Goal: Information Seeking & Learning: Find specific fact

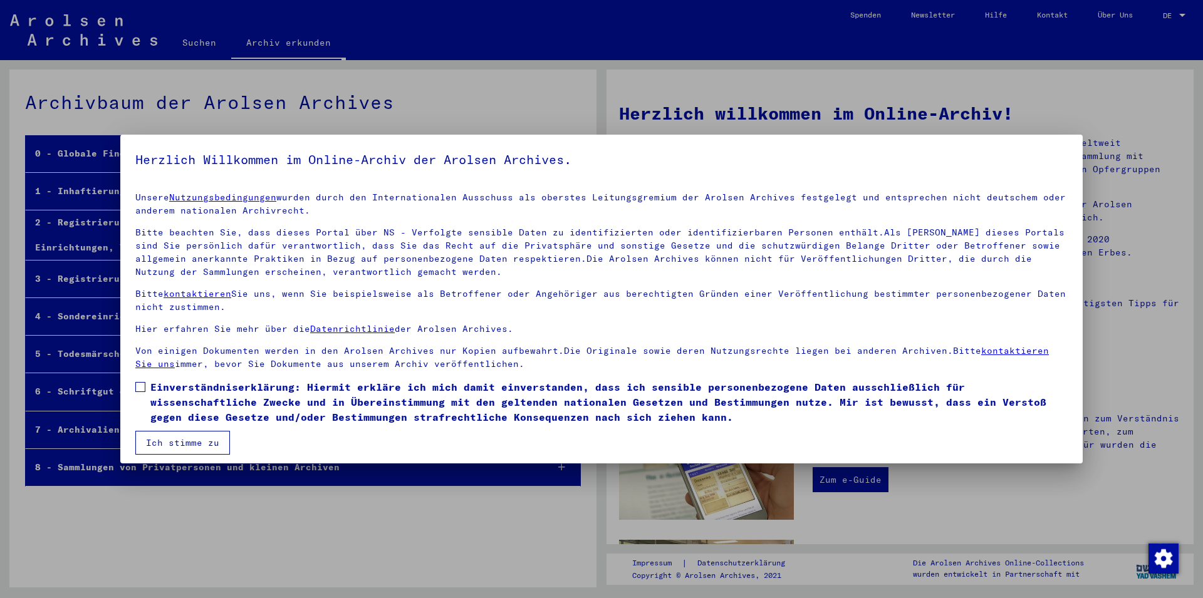
click at [179, 391] on span "Einverständniserklärung: Hiermit erkläre ich mich damit einverstanden, dass ich…" at bounding box center [608, 402] width 917 height 45
click at [185, 435] on button "Ich stimme zu" at bounding box center [182, 443] width 95 height 24
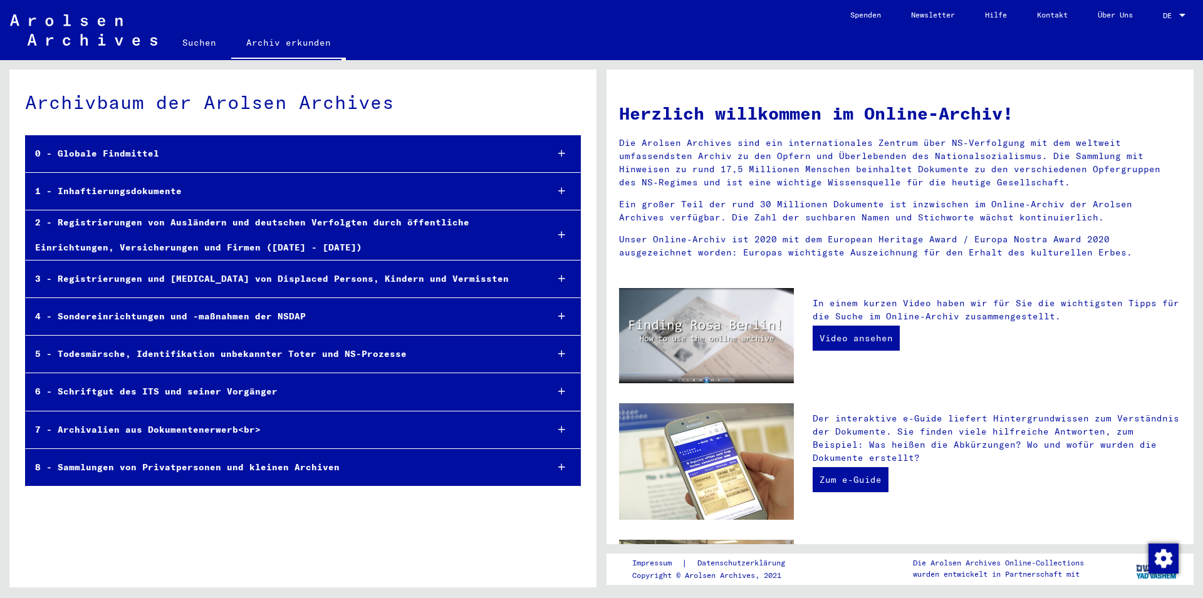
click at [221, 41] on link "Suchen" at bounding box center [199, 43] width 64 height 30
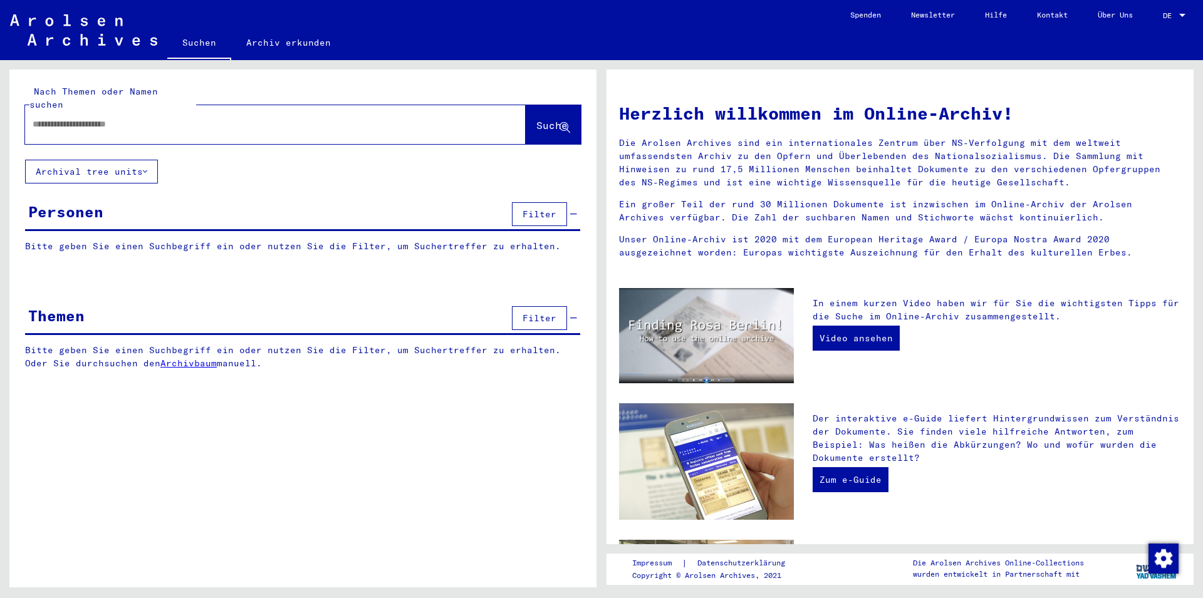
click at [137, 118] on div at bounding box center [256, 124] width 463 height 28
click at [206, 121] on div at bounding box center [256, 124] width 463 height 28
click at [76, 118] on input "text" at bounding box center [260, 124] width 455 height 13
type input "*********"
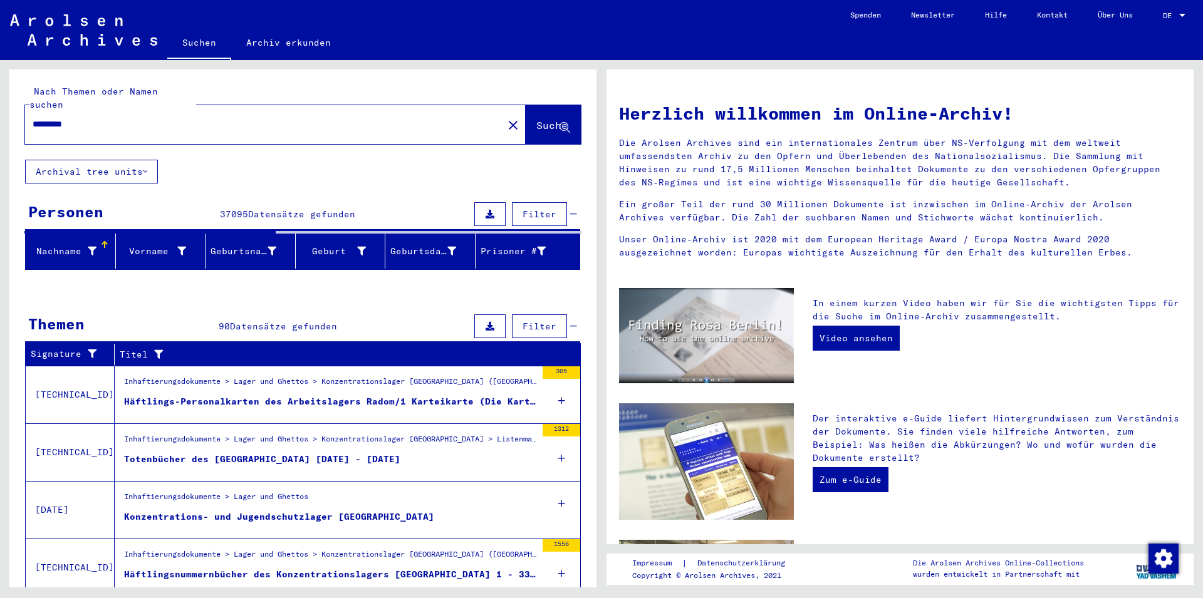
click at [243, 407] on div "Inhaftierungsdokumente > Lager und Ghettos > Konzentrationslager [GEOGRAPHIC_DA…" at bounding box center [326, 394] width 422 height 57
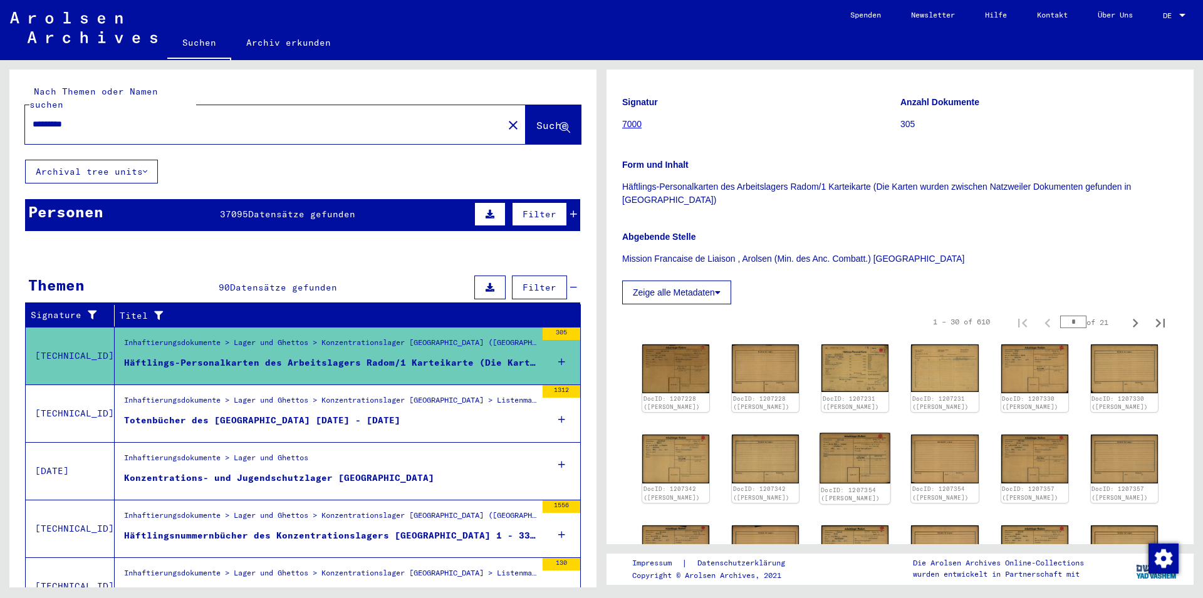
scroll to position [402, 0]
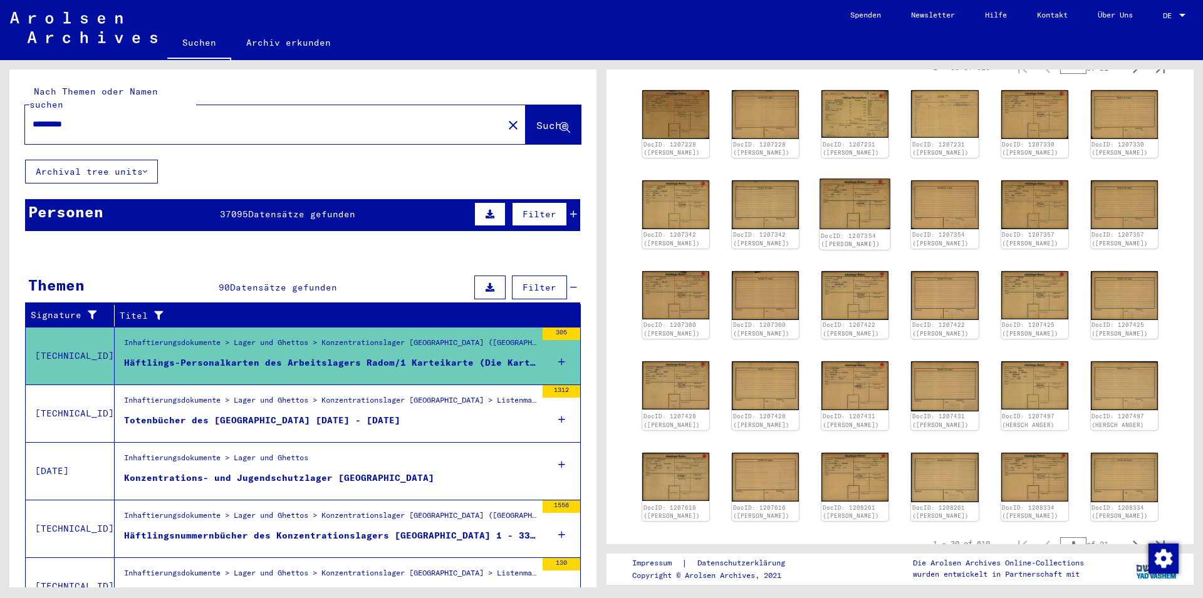
click at [860, 179] on img at bounding box center [855, 204] width 71 height 51
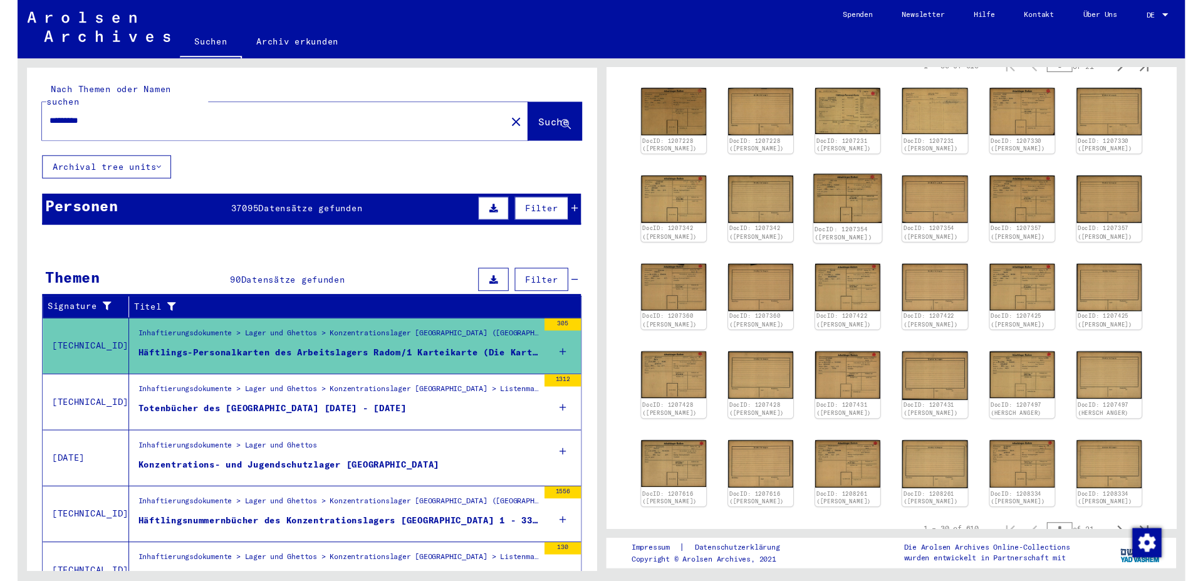
scroll to position [474, 0]
